Goal: Task Accomplishment & Management: Manage account settings

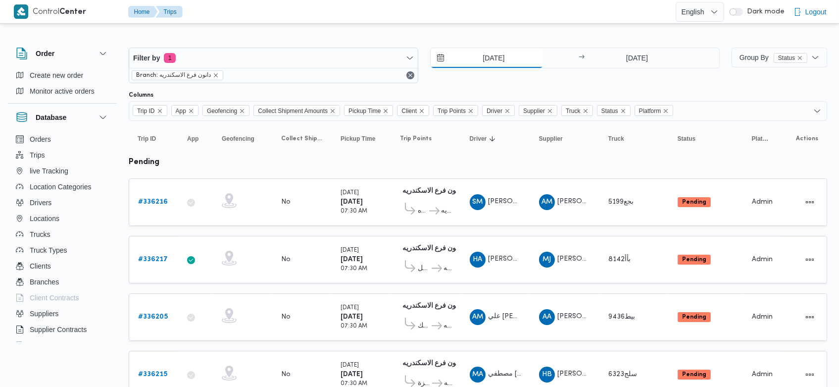
click at [477, 52] on input "9/9/2025" at bounding box center [487, 58] width 112 height 20
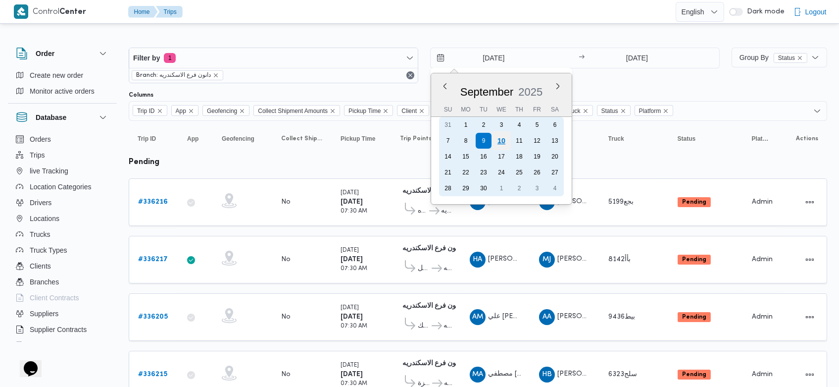
click at [502, 140] on div "10" at bounding box center [501, 140] width 19 height 19
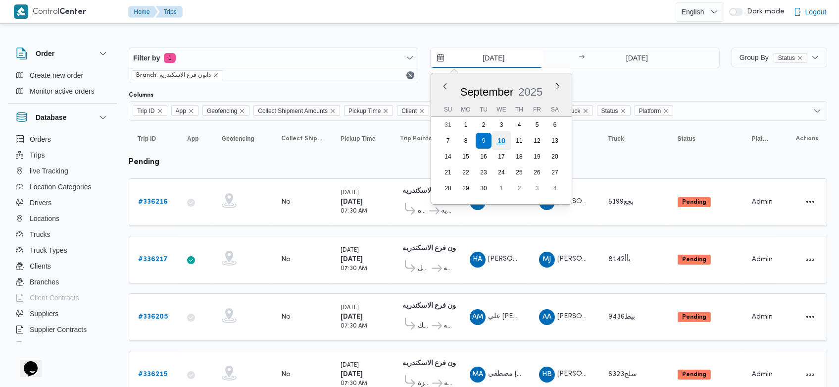
type input "[DATE]"
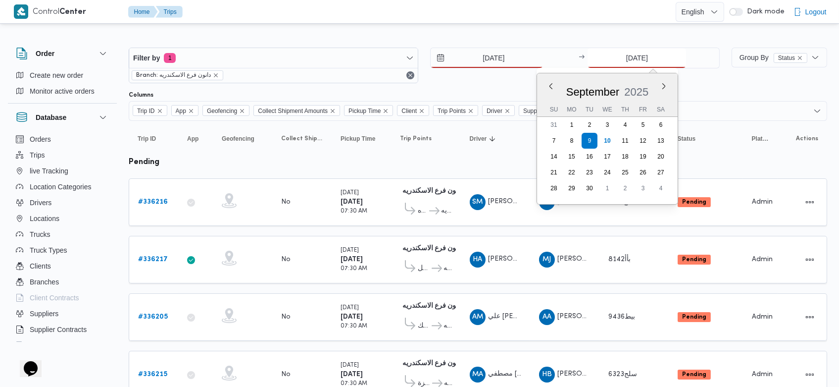
click at [622, 57] on input "9/9/2025" at bounding box center [637, 58] width 99 height 20
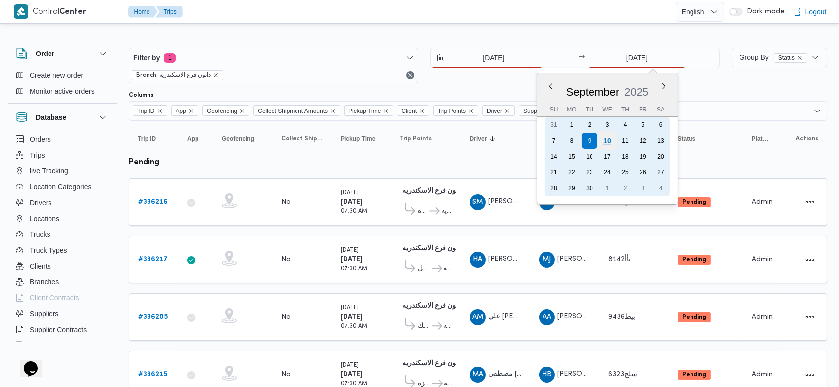
click at [612, 146] on div "10" at bounding box center [607, 140] width 19 height 19
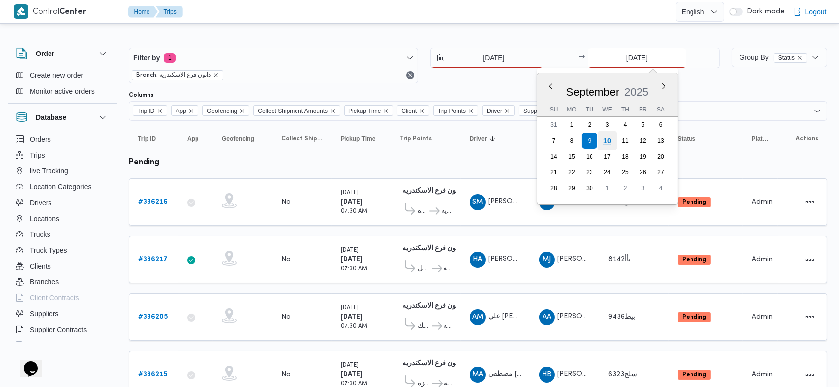
type input "10/9/2025"
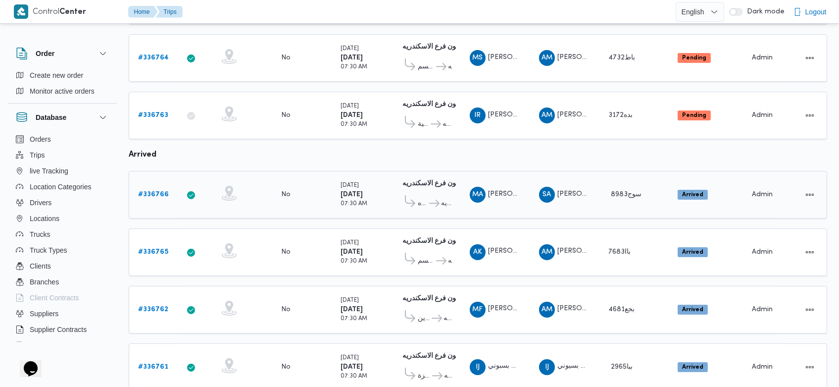
scroll to position [488, 0]
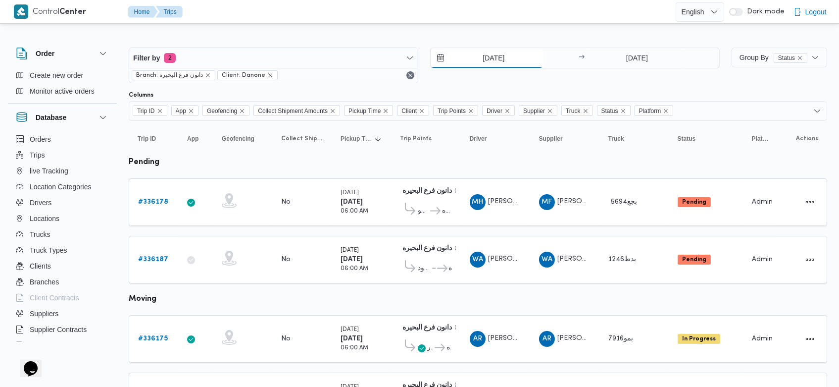
click at [471, 59] on input "9/9/2025" at bounding box center [487, 58] width 112 height 20
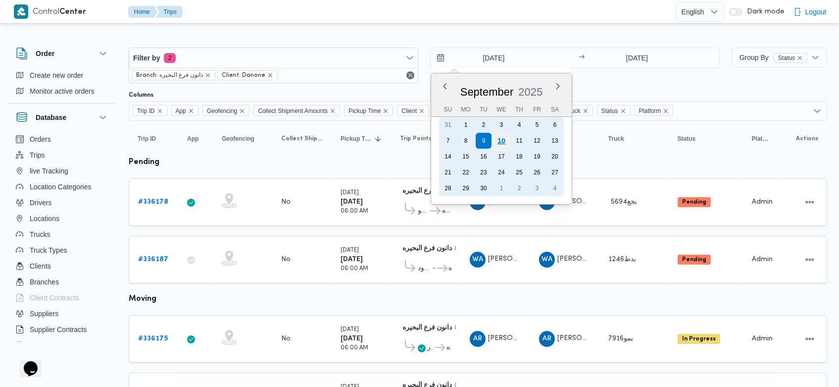
click at [503, 136] on div "10" at bounding box center [501, 140] width 19 height 19
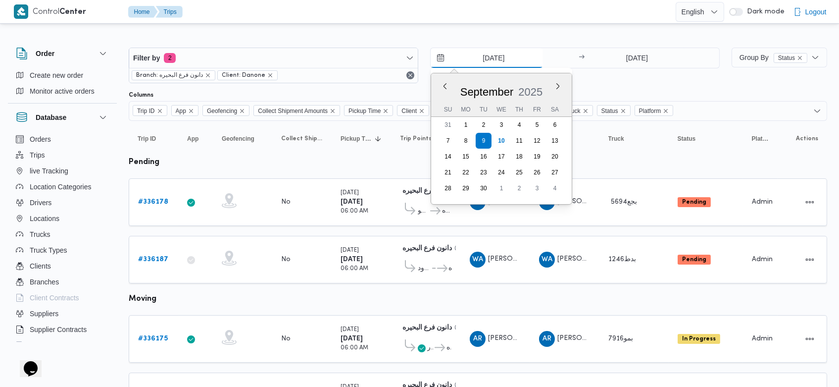
type input "[DATE]"
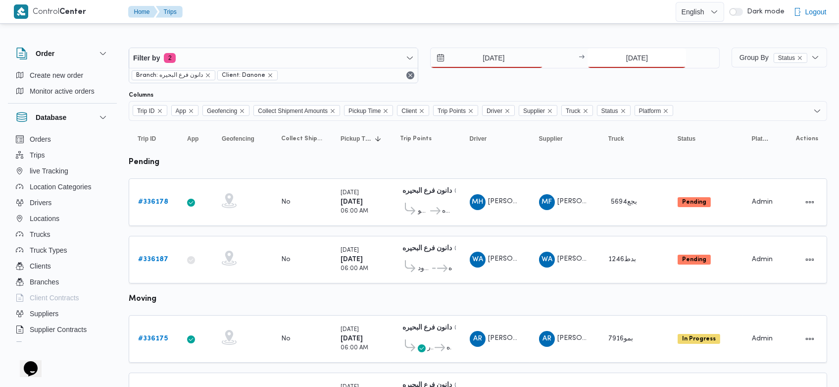
click at [559, 57] on input "9/9/2025" at bounding box center [637, 58] width 99 height 20
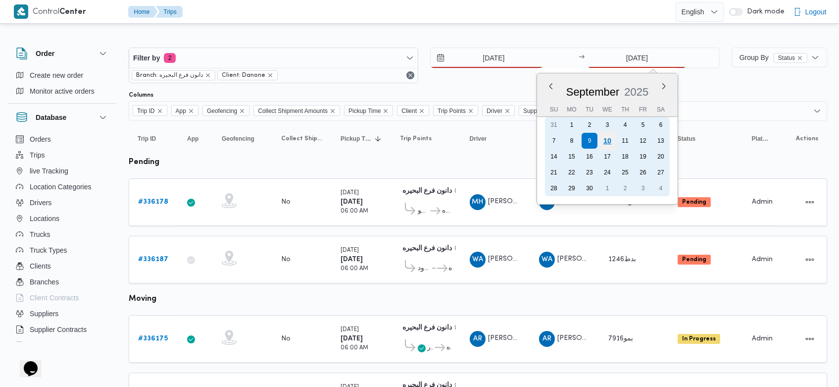
click at [559, 138] on div "10" at bounding box center [607, 140] width 19 height 19
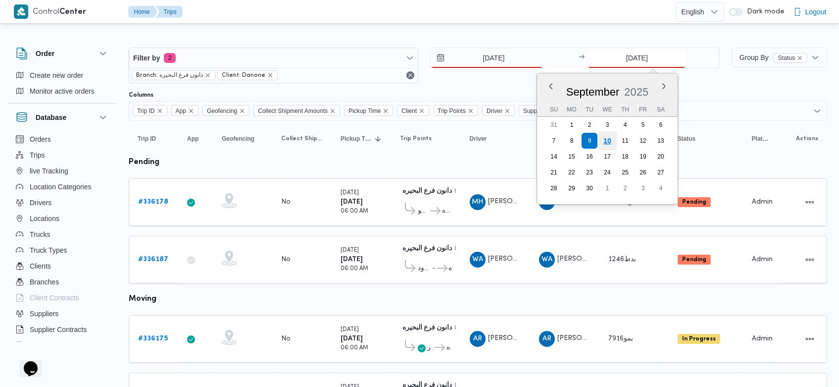
type input "[DATE]"
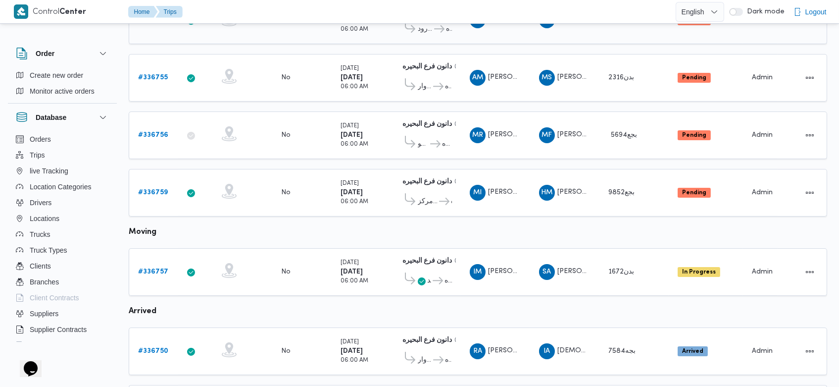
scroll to position [446, 0]
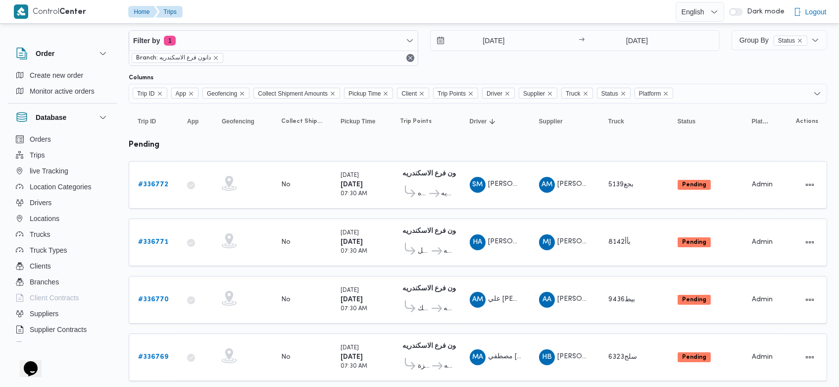
scroll to position [62, 0]
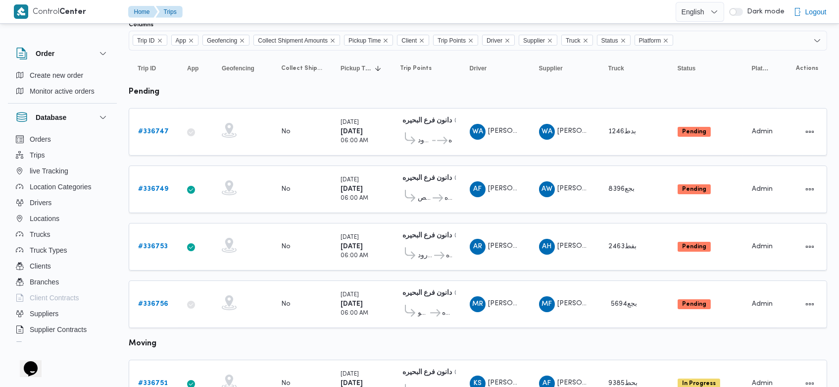
scroll to position [70, 0]
click at [154, 301] on b "# 336756" at bounding box center [153, 304] width 30 height 6
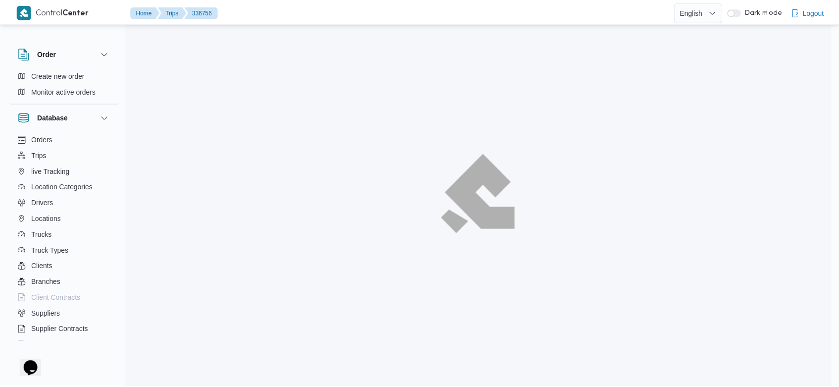
scroll to position [70, 0]
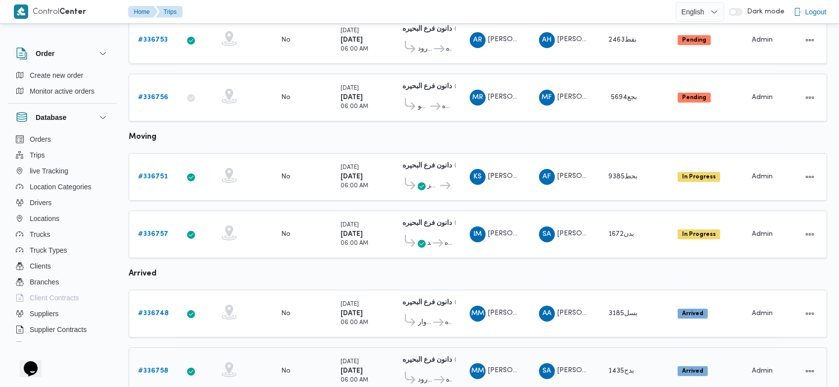
scroll to position [271, 0]
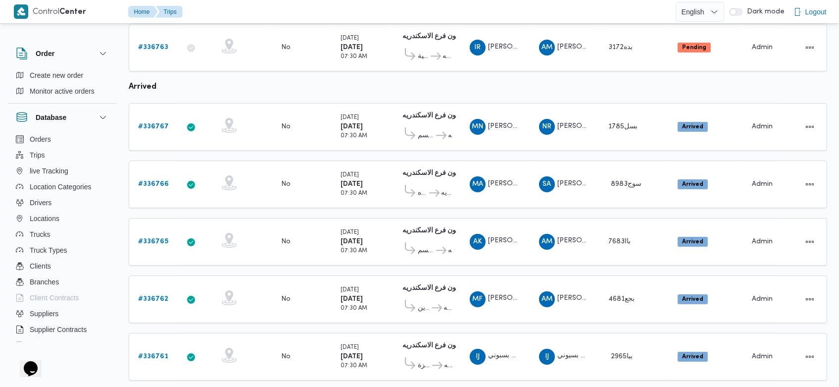
scroll to position [497, 0]
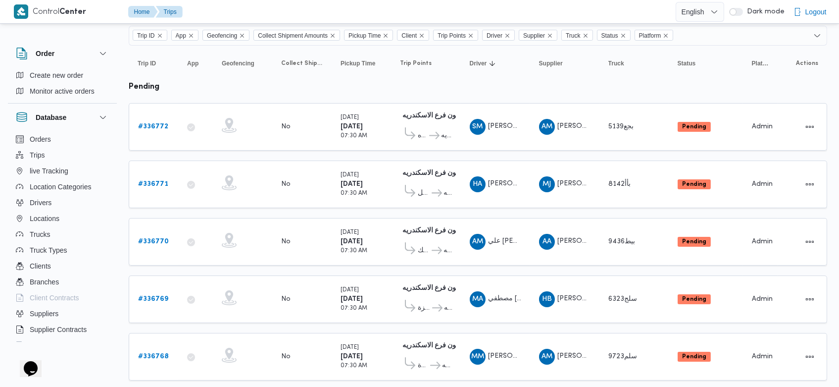
scroll to position [64, 0]
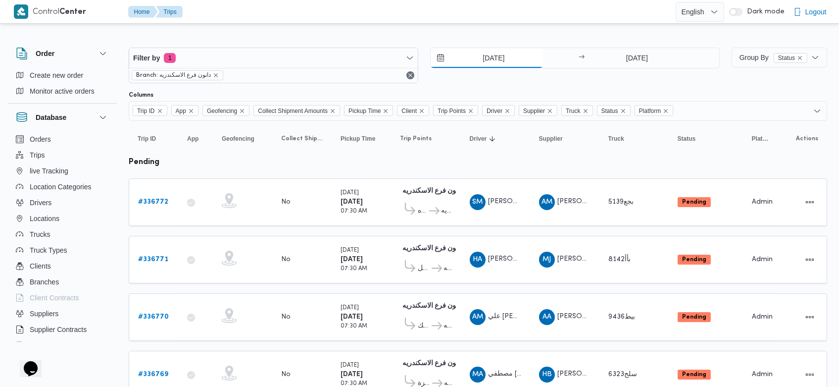
click at [475, 58] on input "[DATE]" at bounding box center [487, 58] width 112 height 20
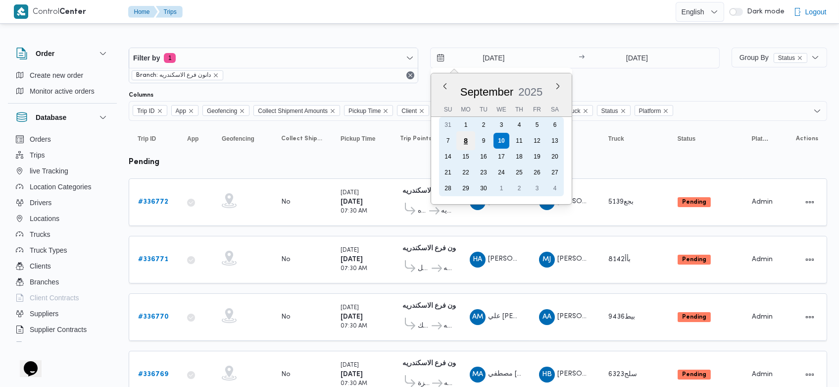
click at [465, 144] on div "8" at bounding box center [466, 140] width 19 height 19
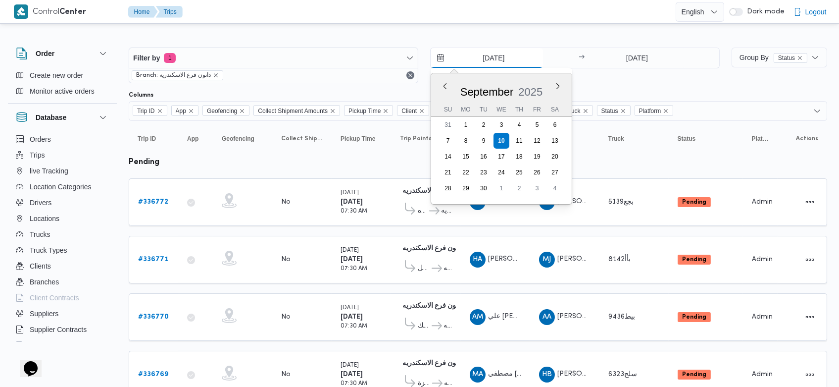
type input "8/9/2025"
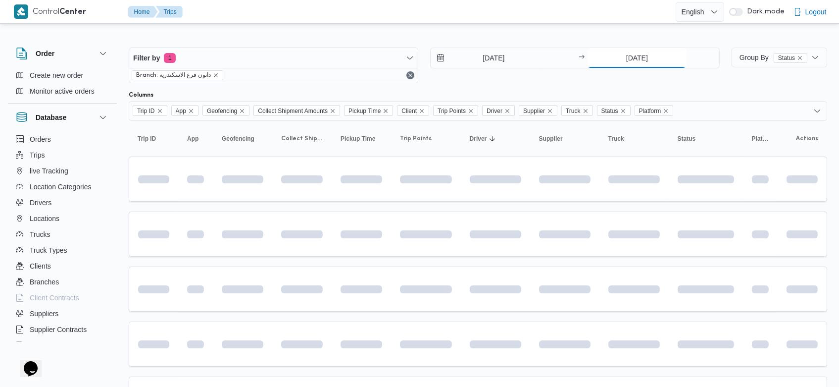
click at [620, 54] on input "[DATE]" at bounding box center [637, 58] width 99 height 20
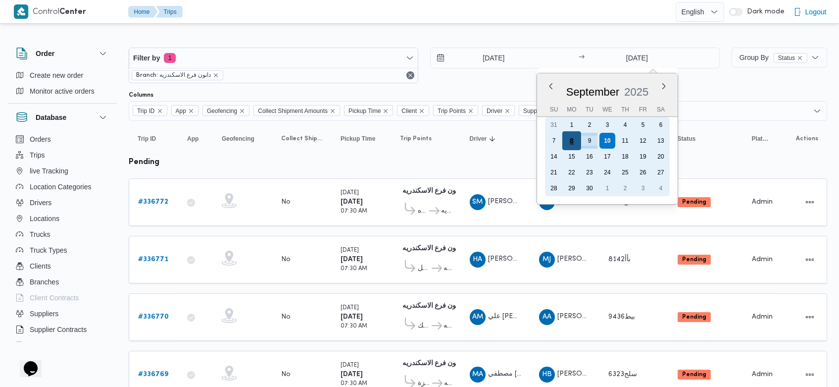
click at [575, 140] on div "8" at bounding box center [572, 140] width 19 height 19
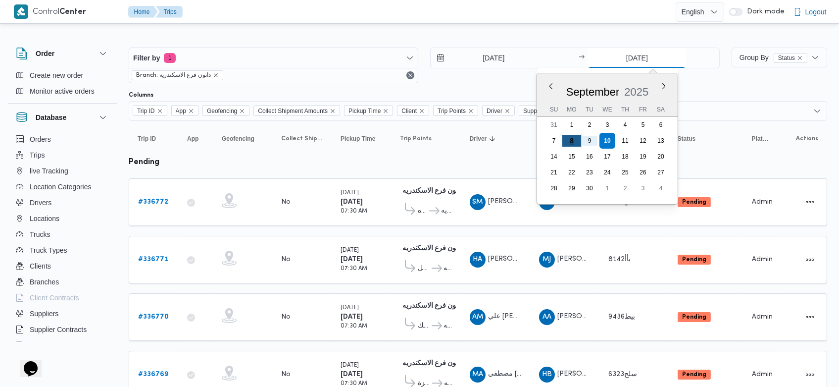
type input "8/9/2025"
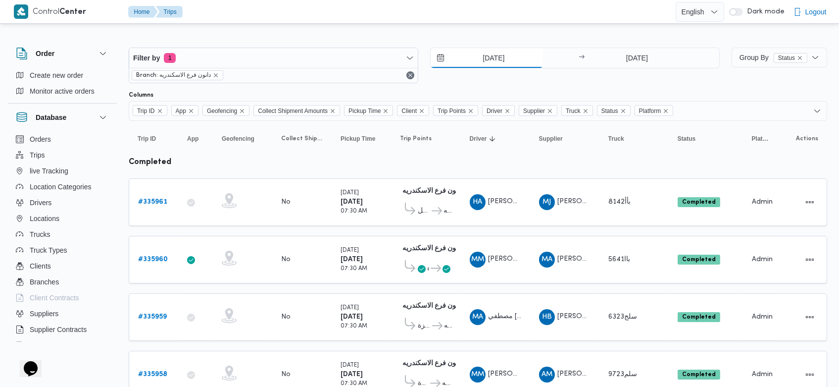
click at [476, 52] on input "8/9/2025" at bounding box center [487, 58] width 112 height 20
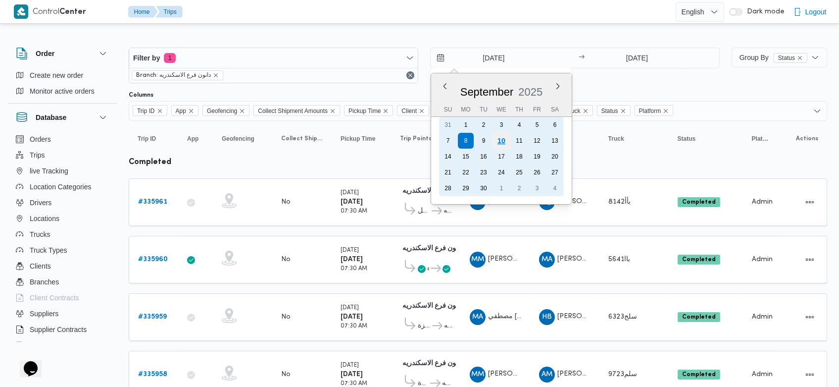
click at [505, 141] on div "10" at bounding box center [501, 140] width 19 height 19
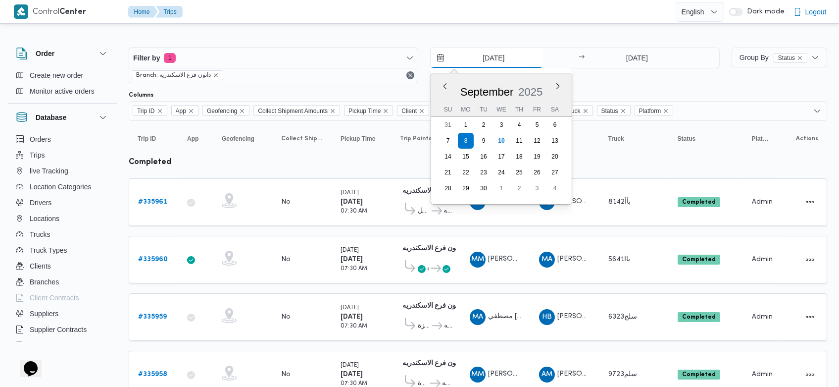
type input "[DATE]"
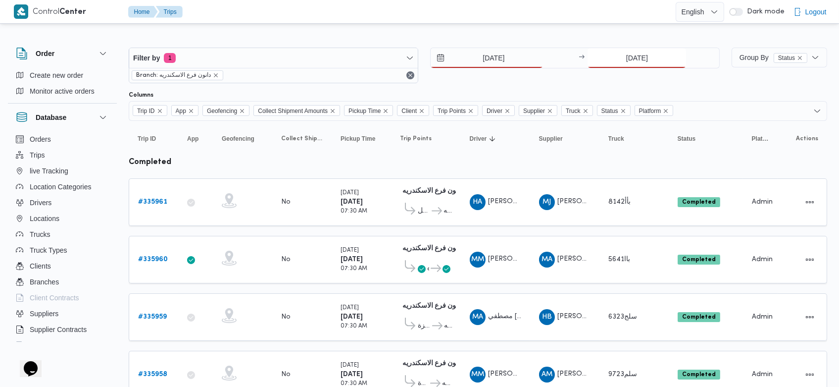
click at [621, 60] on input "8/9/2025" at bounding box center [637, 58] width 99 height 20
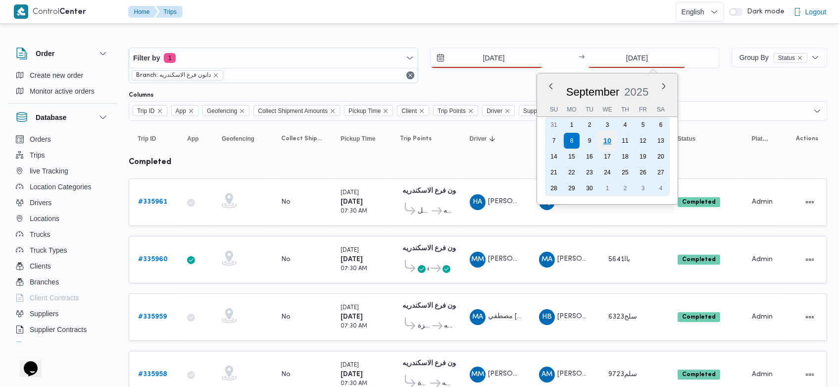
click at [612, 140] on div "10" at bounding box center [607, 140] width 19 height 19
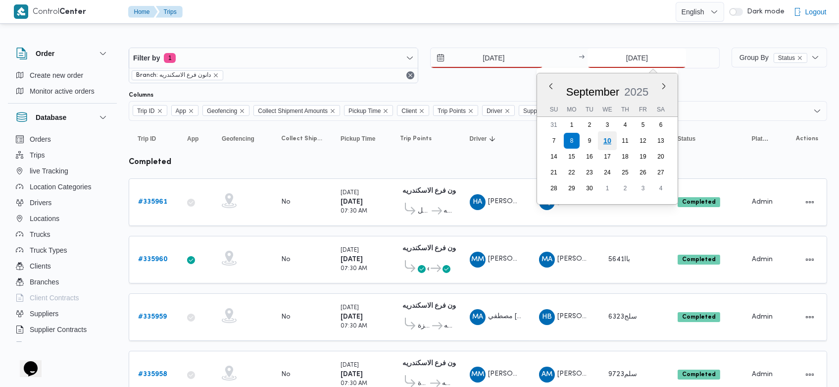
type input "[DATE]"
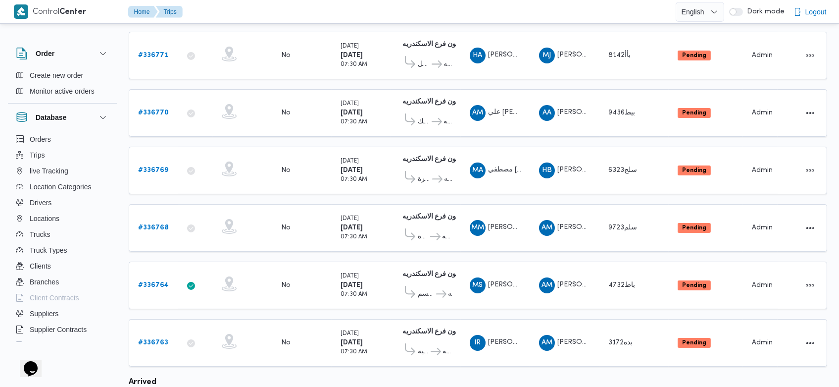
scroll to position [203, 0]
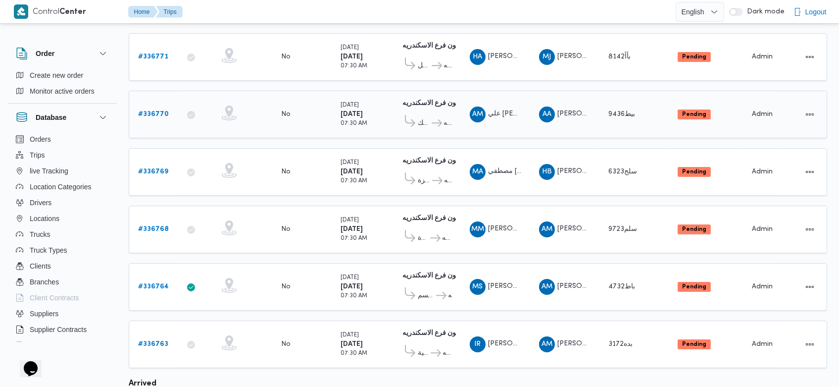
click at [143, 108] on link "# 336770" at bounding box center [153, 114] width 31 height 12
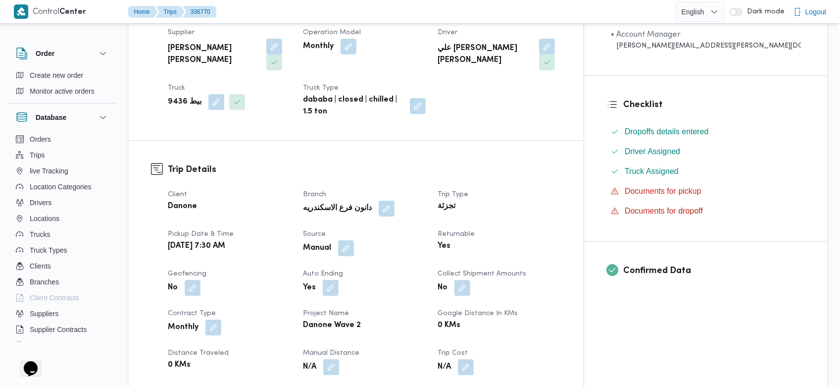
scroll to position [152, 0]
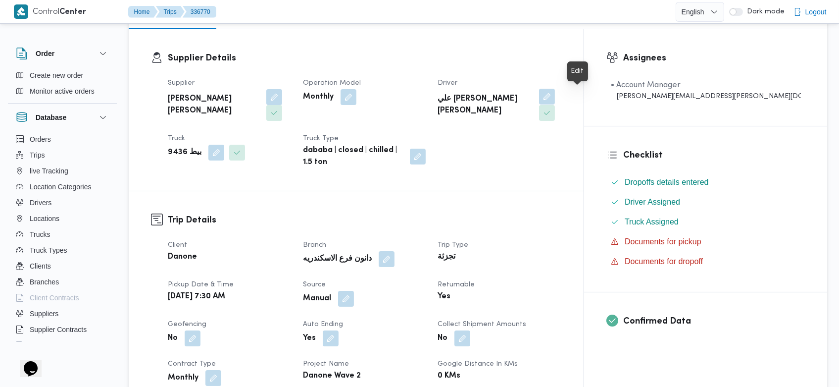
click at [555, 100] on button "button" at bounding box center [547, 97] width 16 height 16
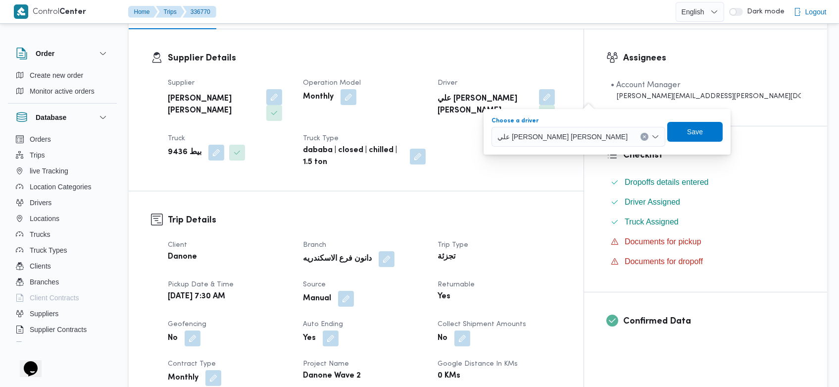
click at [641, 138] on button "Clear input" at bounding box center [645, 137] width 8 height 8
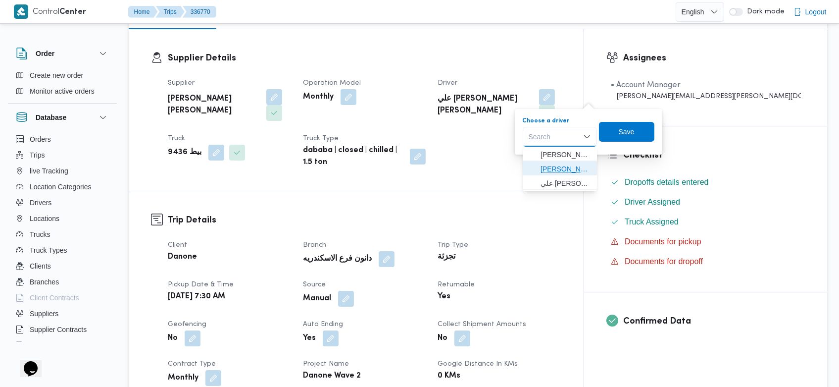
click at [573, 173] on span "[PERSON_NAME] [PERSON_NAME]" at bounding box center [566, 169] width 51 height 12
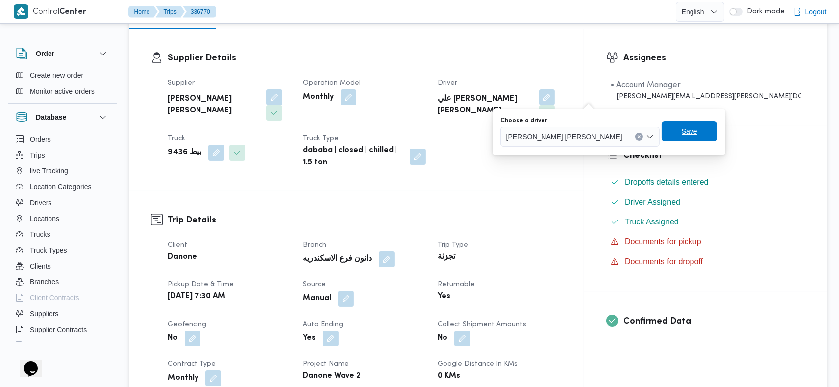
click at [682, 133] on span "Save" at bounding box center [690, 131] width 16 height 12
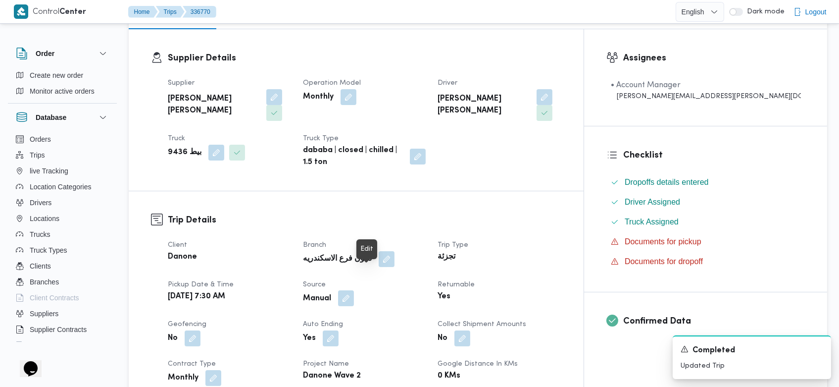
click at [354, 290] on button "button" at bounding box center [346, 298] width 16 height 16
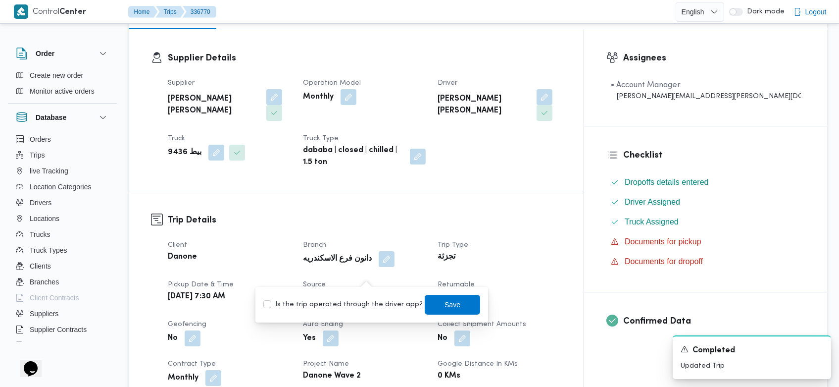
click at [364, 302] on label "Is the trip operated through the driver app?" at bounding box center [342, 305] width 159 height 12
checkbox input "true"
click at [425, 302] on span "Save" at bounding box center [452, 304] width 55 height 20
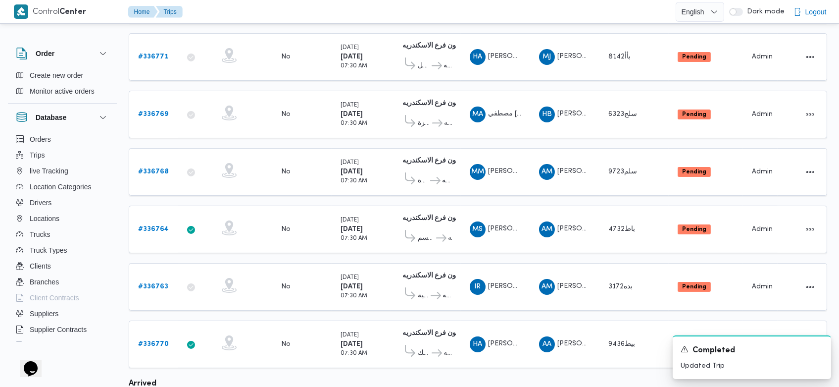
scroll to position [226, 0]
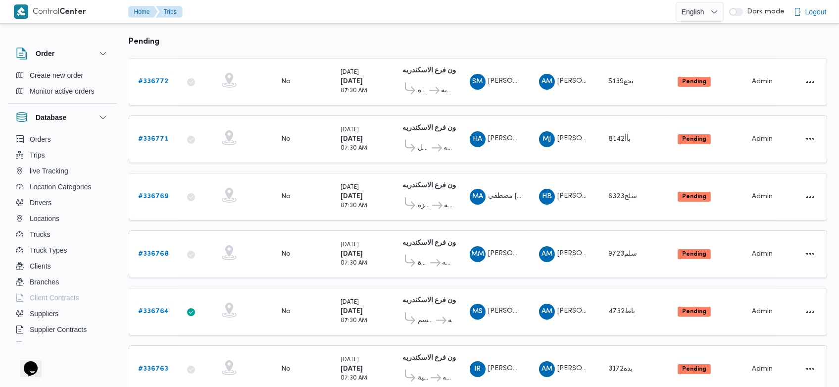
scroll to position [117, 0]
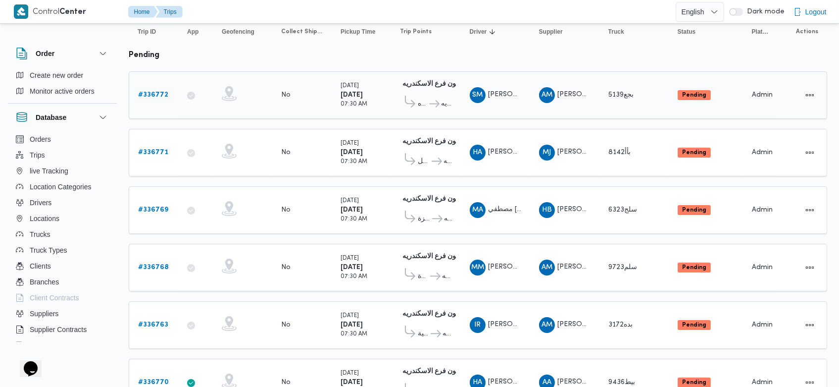
scroll to position [105, 0]
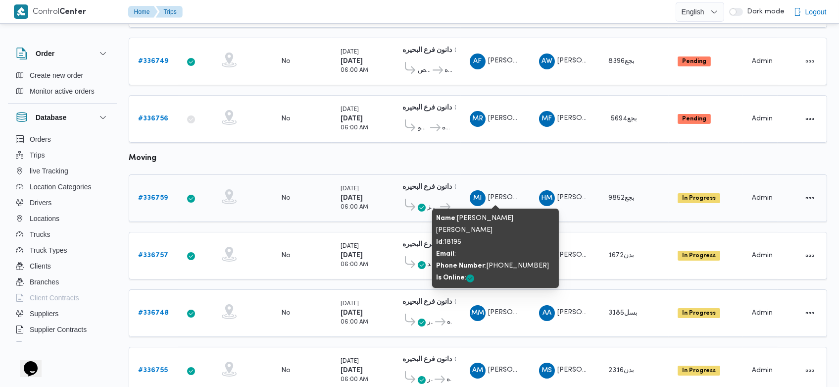
scroll to position [198, 0]
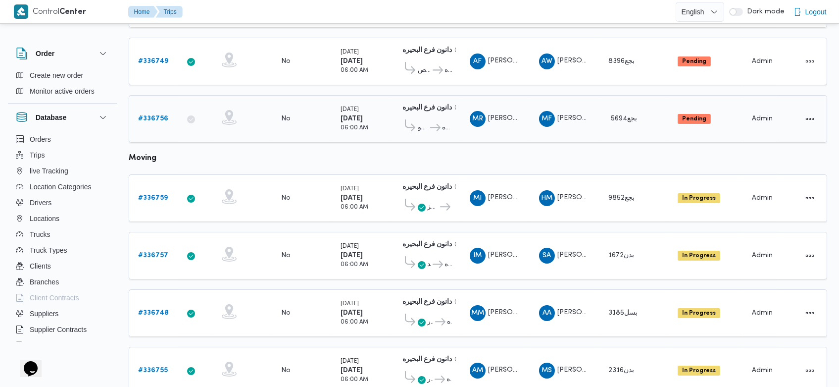
click at [158, 118] on b "# 336756" at bounding box center [153, 118] width 30 height 6
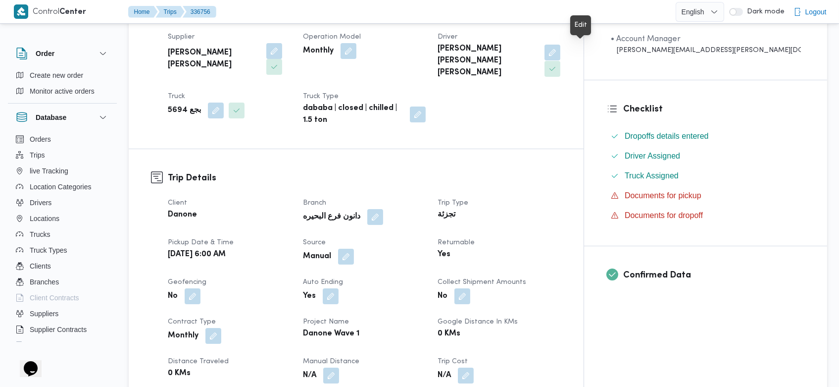
click at [561, 52] on button "button" at bounding box center [553, 53] width 16 height 16
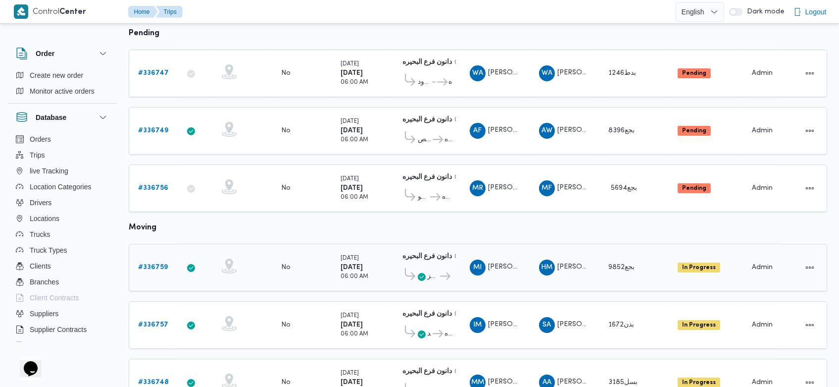
scroll to position [128, 0]
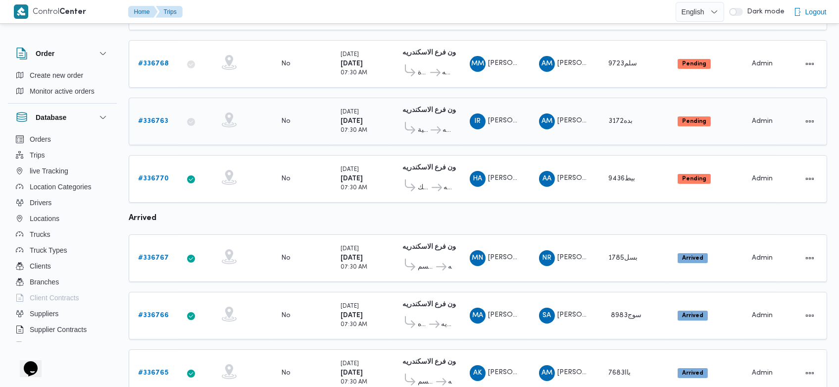
scroll to position [387, 0]
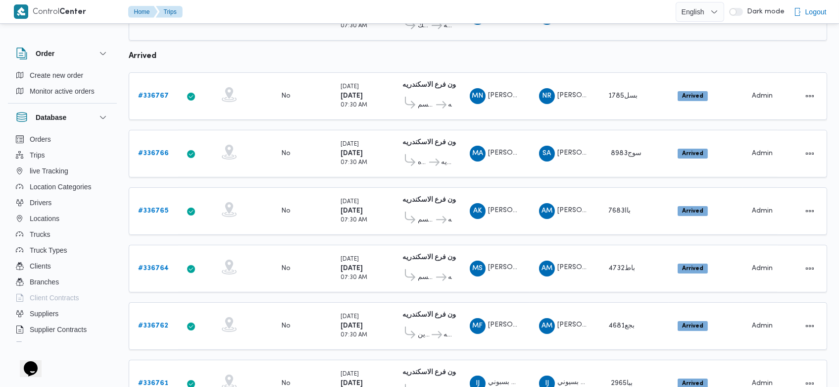
scroll to position [566, 0]
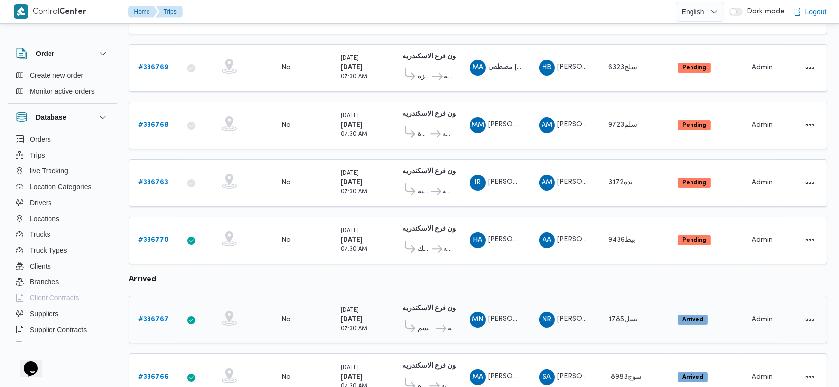
scroll to position [240, 0]
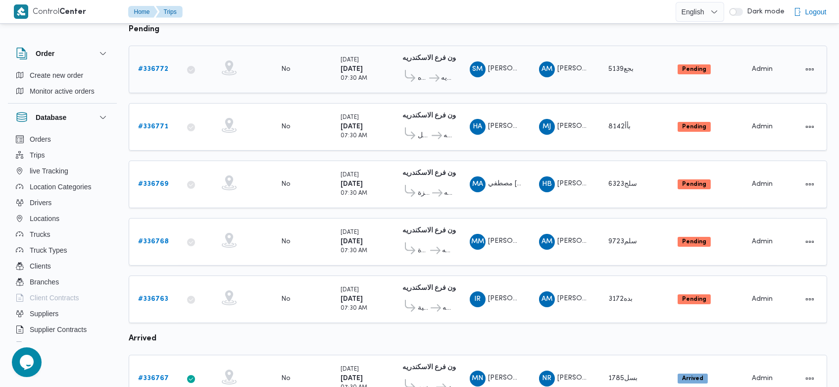
scroll to position [128, 0]
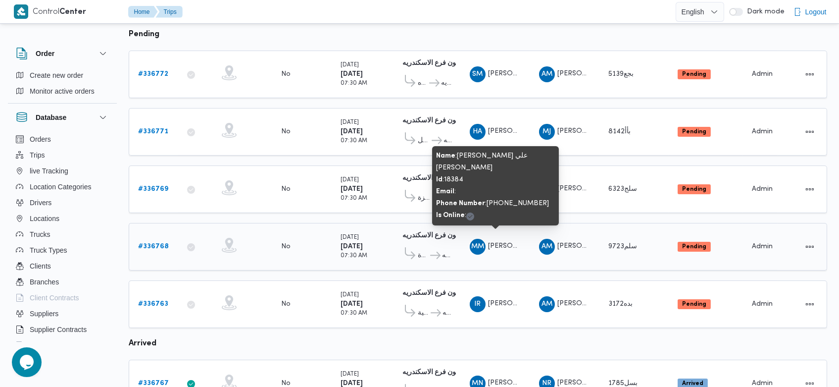
click at [504, 243] on span "[PERSON_NAME] علي [PERSON_NAME]" at bounding box center [552, 246] width 129 height 6
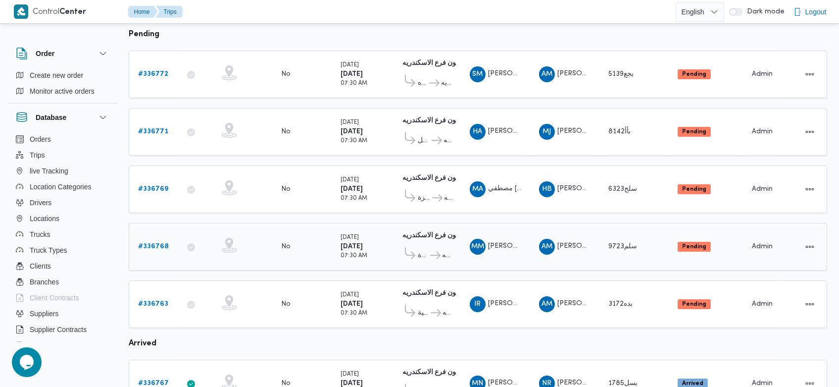
click at [161, 243] on b "# 336768" at bounding box center [153, 246] width 31 height 6
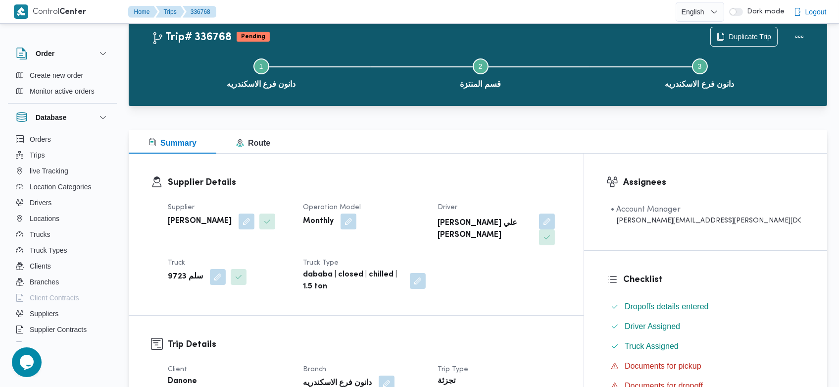
scroll to position [20, 0]
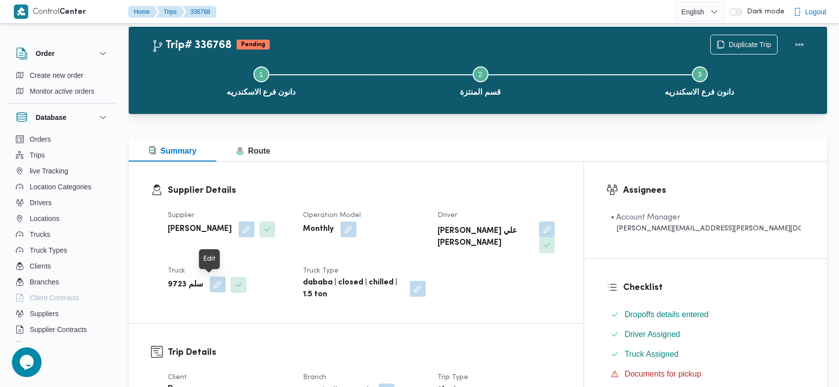
click at [214, 286] on button "button" at bounding box center [218, 284] width 16 height 16
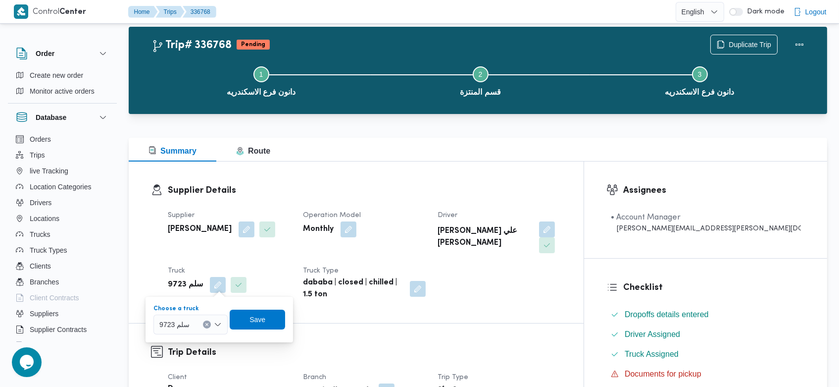
click at [209, 324] on button "Clear input" at bounding box center [207, 324] width 8 height 8
type input "9"
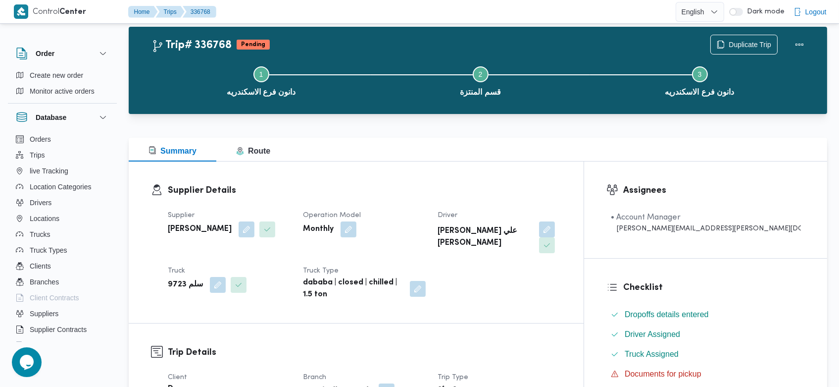
click at [282, 264] on div "Supplier احمد محمد وصال الشرقاوي Operation Model Monthly Driver محمد محمود عبدا…" at bounding box center [365, 255] width 406 height 103
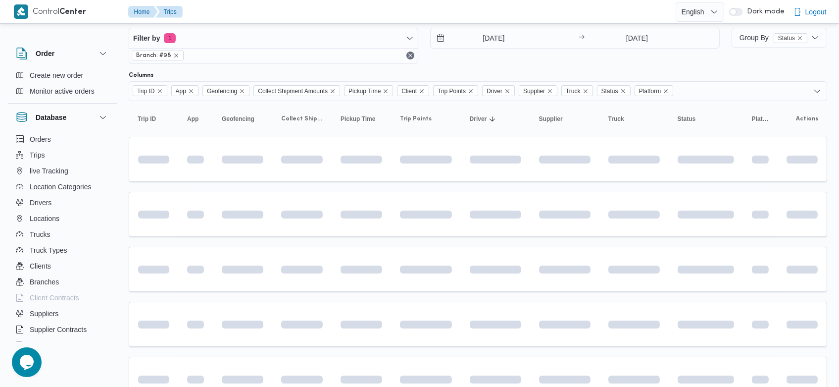
scroll to position [128, 0]
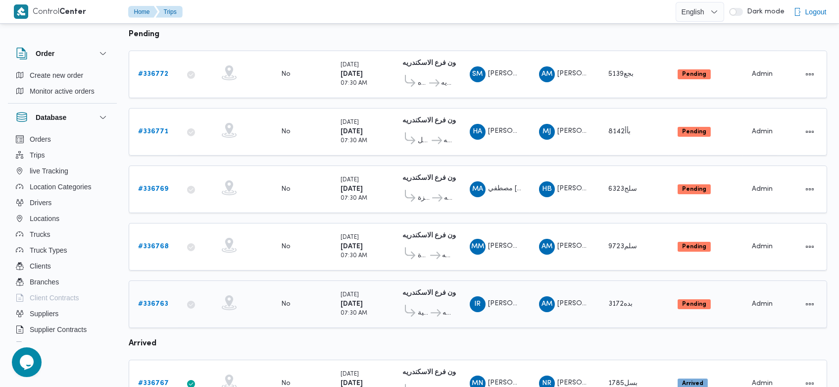
click at [153, 301] on b "# 336763" at bounding box center [153, 304] width 30 height 6
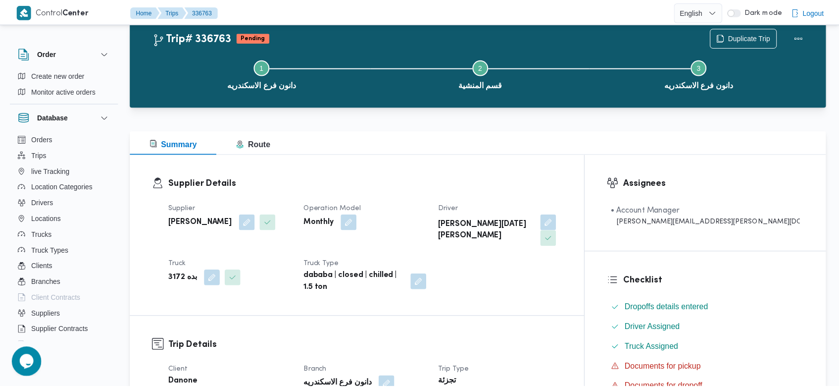
scroll to position [128, 0]
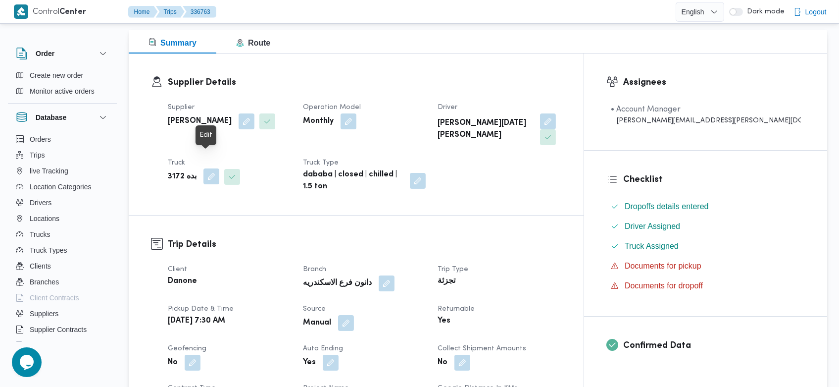
click at [211, 168] on button "button" at bounding box center [212, 176] width 16 height 16
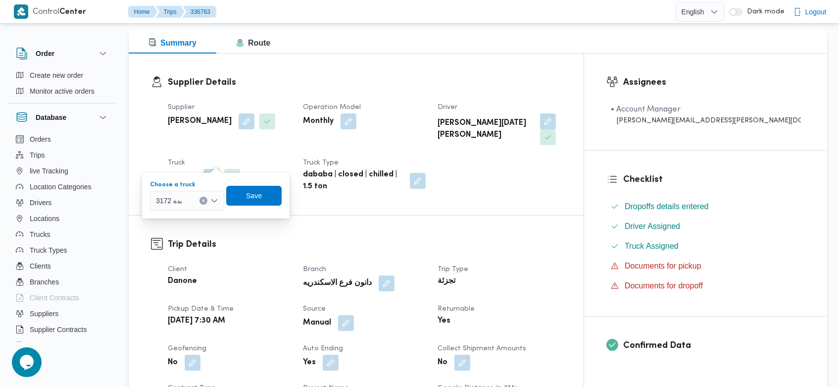
click at [206, 200] on icon "Clear input" at bounding box center [204, 201] width 4 height 4
type input "9527"
click at [204, 218] on span "بهر 9527 | null" at bounding box center [193, 218] width 51 height 12
click at [266, 191] on span "Save" at bounding box center [259, 195] width 55 height 20
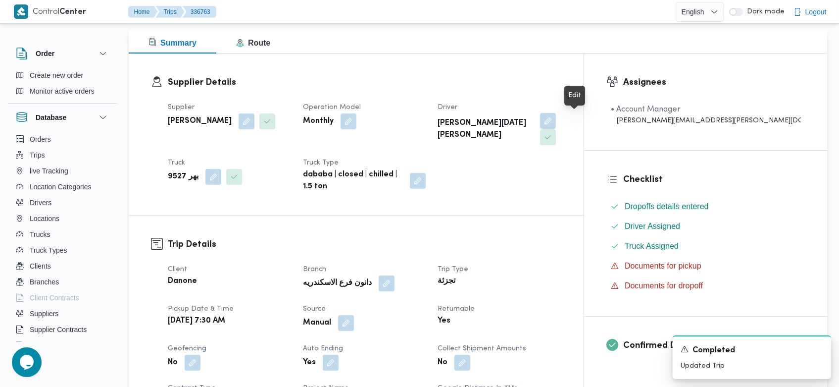
click at [556, 122] on button "button" at bounding box center [548, 121] width 16 height 16
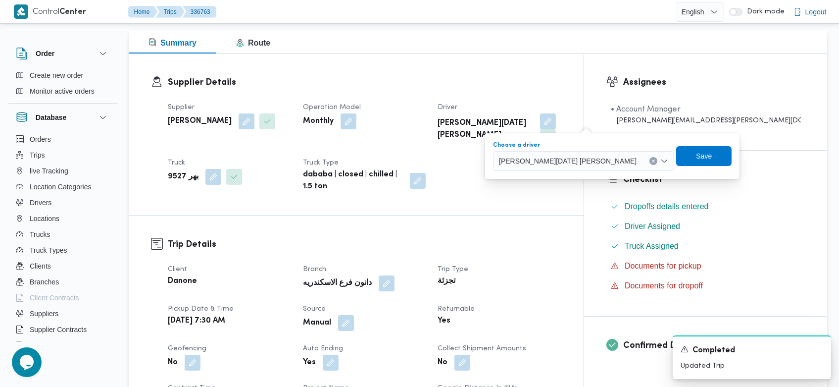
click at [652, 161] on icon "Clear input" at bounding box center [653, 160] width 2 height 2
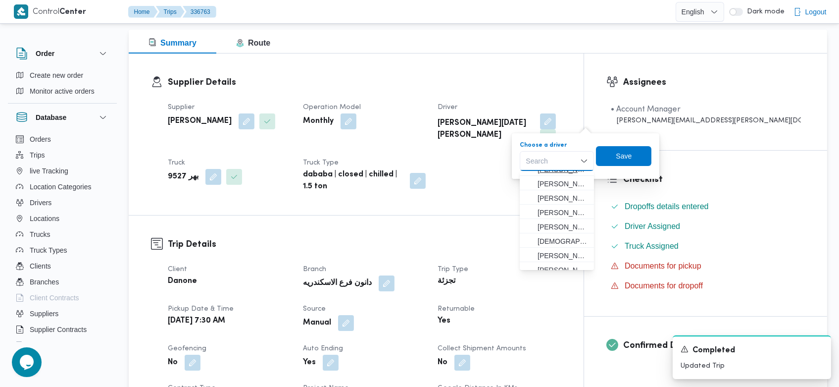
scroll to position [72, 0]
type input "w"
type input "صبحي"
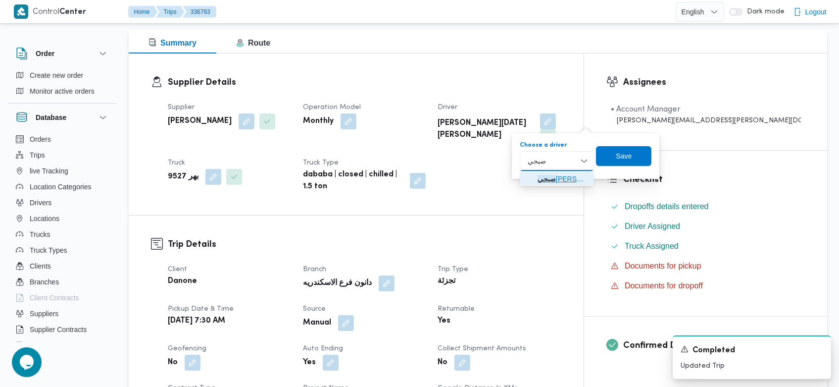
click at [557, 179] on span "صبحي محمد دسوقي محمد" at bounding box center [563, 179] width 51 height 12
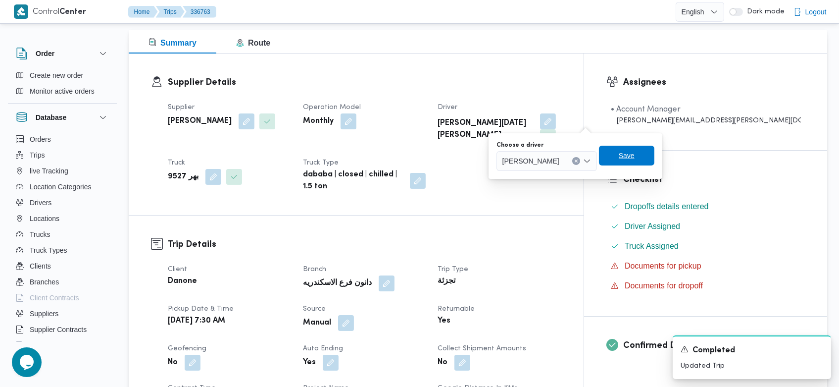
click at [635, 161] on span "Save" at bounding box center [627, 156] width 16 height 12
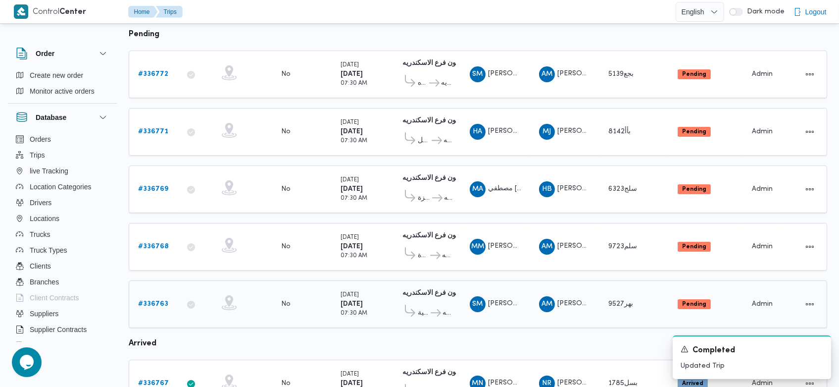
click at [143, 294] on div "# 336763" at bounding box center [153, 304] width 39 height 20
click at [159, 301] on link "# 336763" at bounding box center [153, 304] width 30 height 12
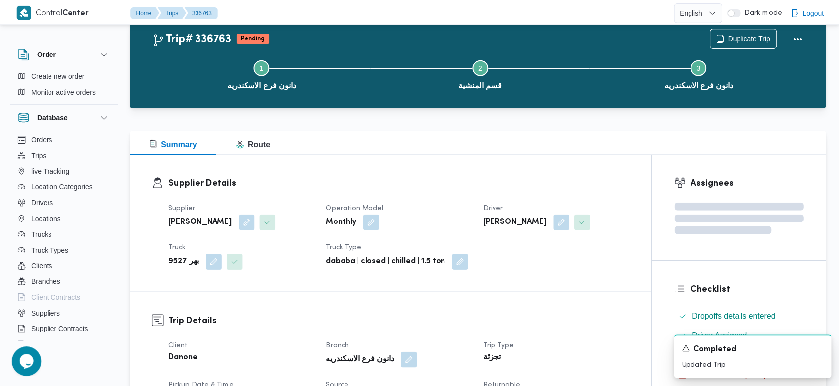
scroll to position [128, 0]
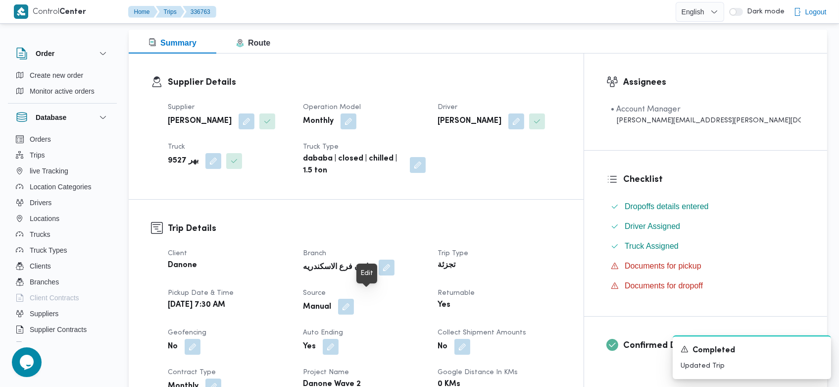
click at [354, 300] on button "button" at bounding box center [346, 307] width 16 height 16
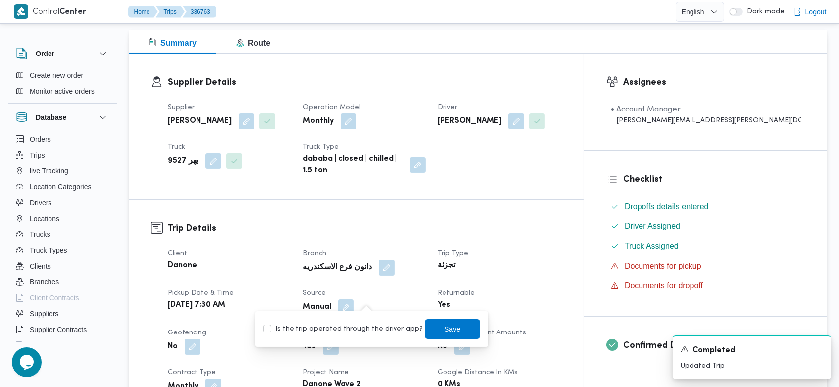
click at [364, 323] on label "Is the trip operated through the driver app?" at bounding box center [342, 329] width 159 height 12
checkbox input "true"
click at [435, 319] on span "Save" at bounding box center [452, 328] width 55 height 20
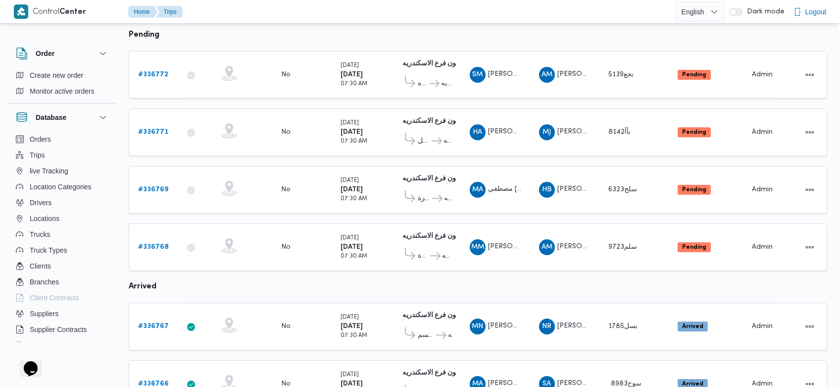
scroll to position [83, 0]
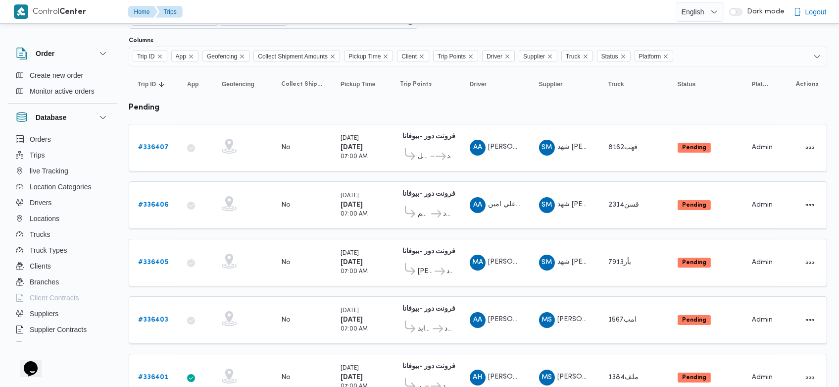
scroll to position [4, 0]
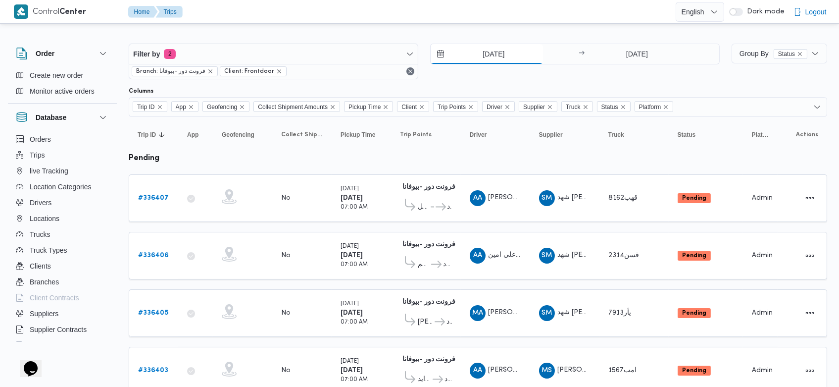
click at [475, 51] on input "[DATE]" at bounding box center [487, 54] width 112 height 20
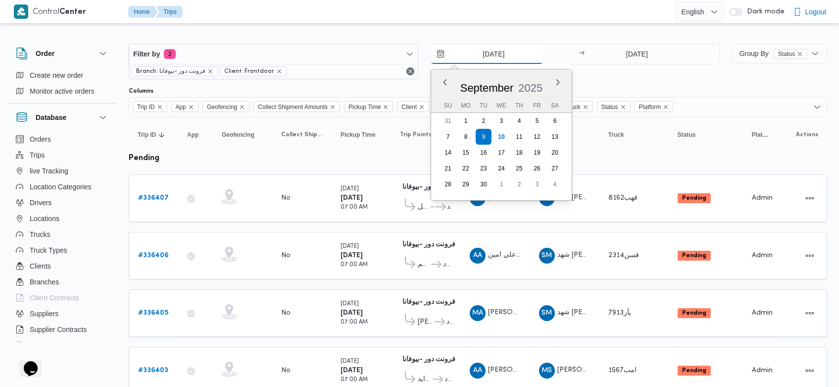
click at [475, 51] on input "[DATE]" at bounding box center [487, 54] width 112 height 20
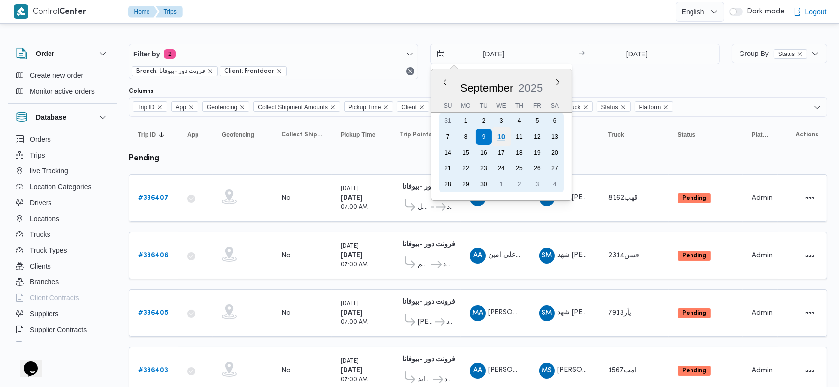
click at [502, 133] on div "10" at bounding box center [501, 136] width 19 height 19
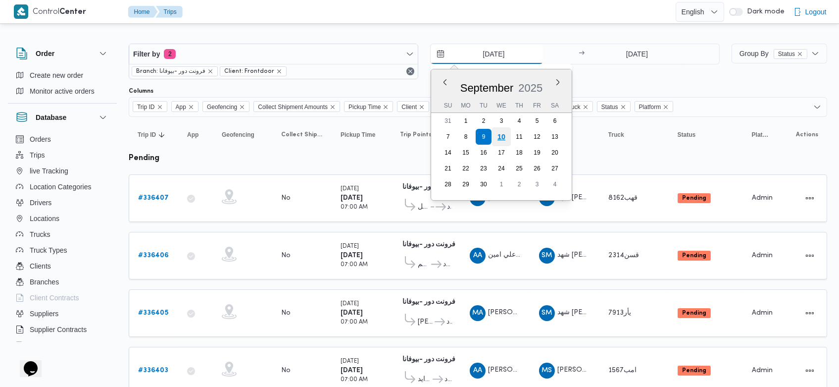
type input "[DATE]"
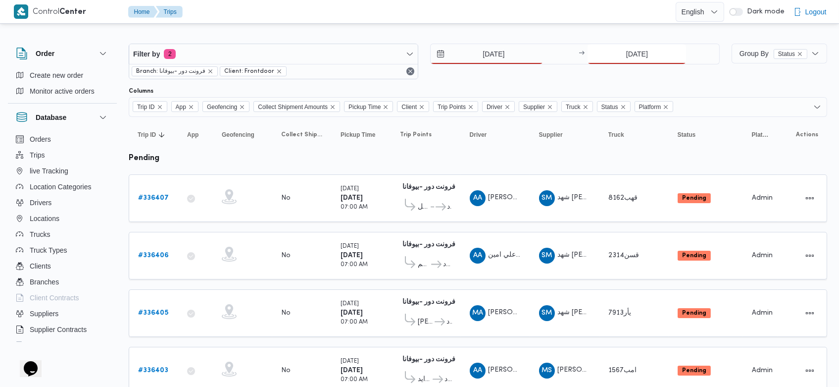
click at [617, 54] on input "9/9/2025" at bounding box center [637, 54] width 99 height 20
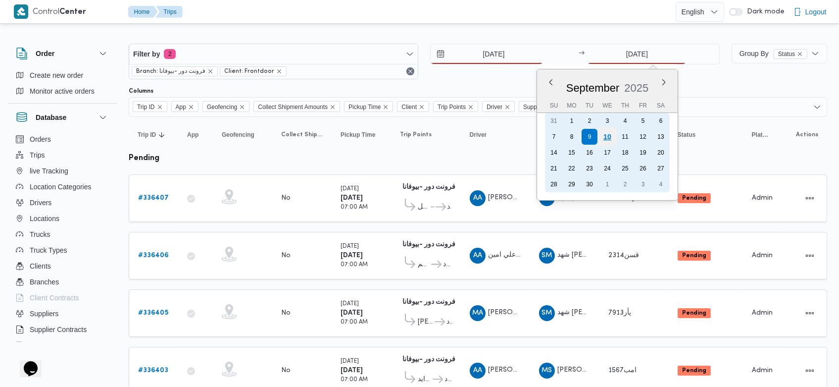
click at [606, 135] on div "10" at bounding box center [607, 136] width 19 height 19
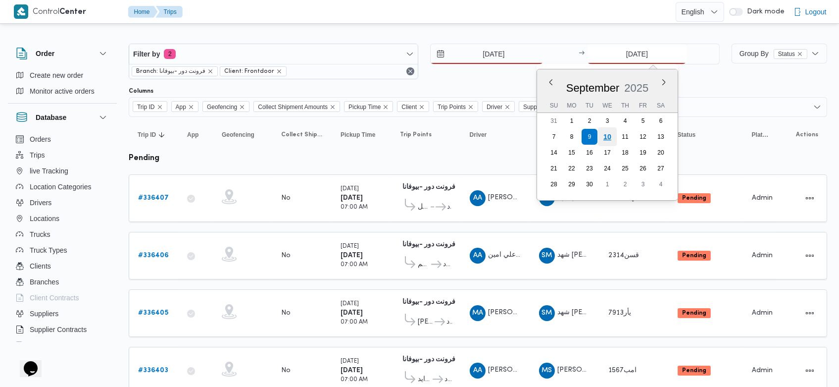
type input "[DATE]"
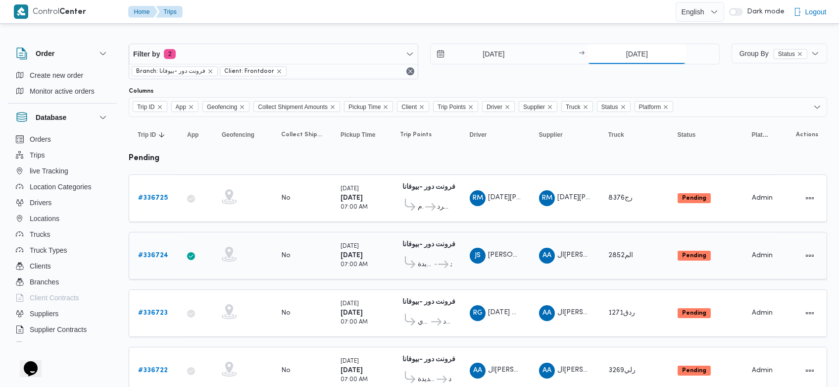
scroll to position [678, 0]
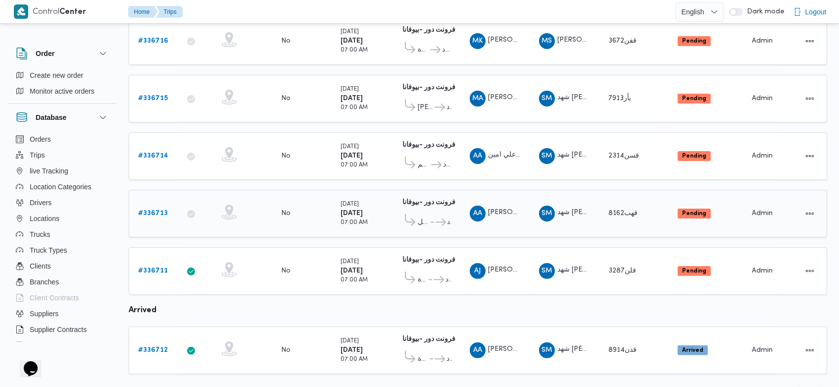
click at [160, 210] on b "# 336713" at bounding box center [153, 213] width 30 height 6
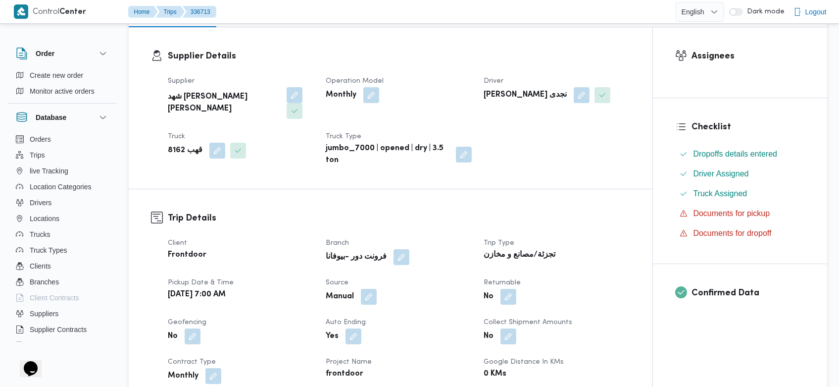
scroll to position [264, 0]
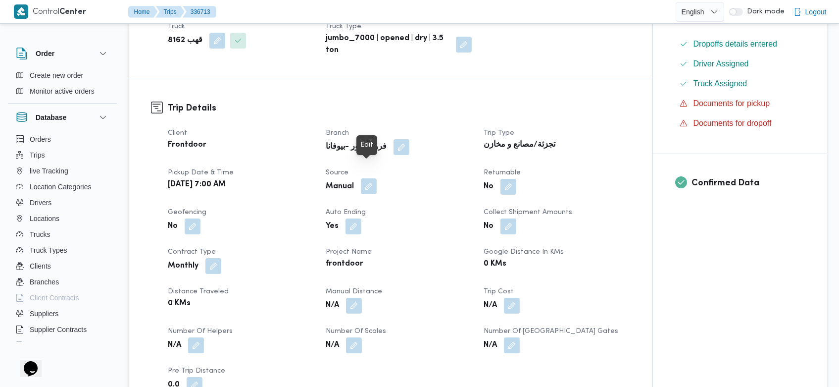
click at [373, 178] on button "button" at bounding box center [369, 186] width 16 height 16
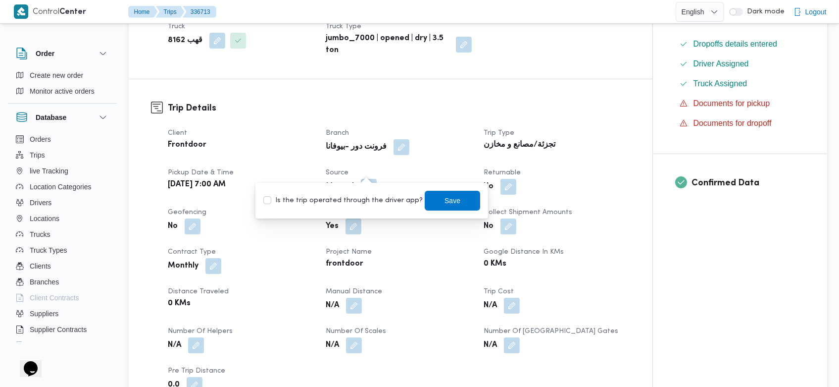
click at [379, 202] on label "Is the trip operated through the driver app?" at bounding box center [342, 201] width 159 height 12
checkbox input "true"
click at [455, 189] on div "You are in a dialog. To close this dialog, hit escape. Is the trip operated thr…" at bounding box center [372, 201] width 233 height 36
click at [453, 200] on span "Save" at bounding box center [452, 200] width 55 height 20
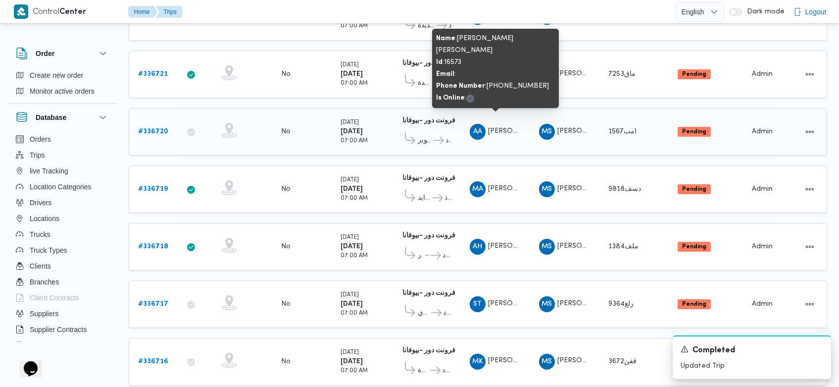
scroll to position [359, 0]
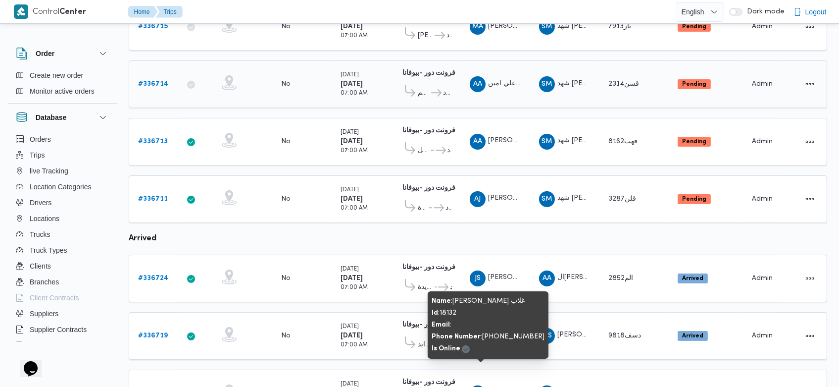
scroll to position [577, 0]
